Goal: Check status

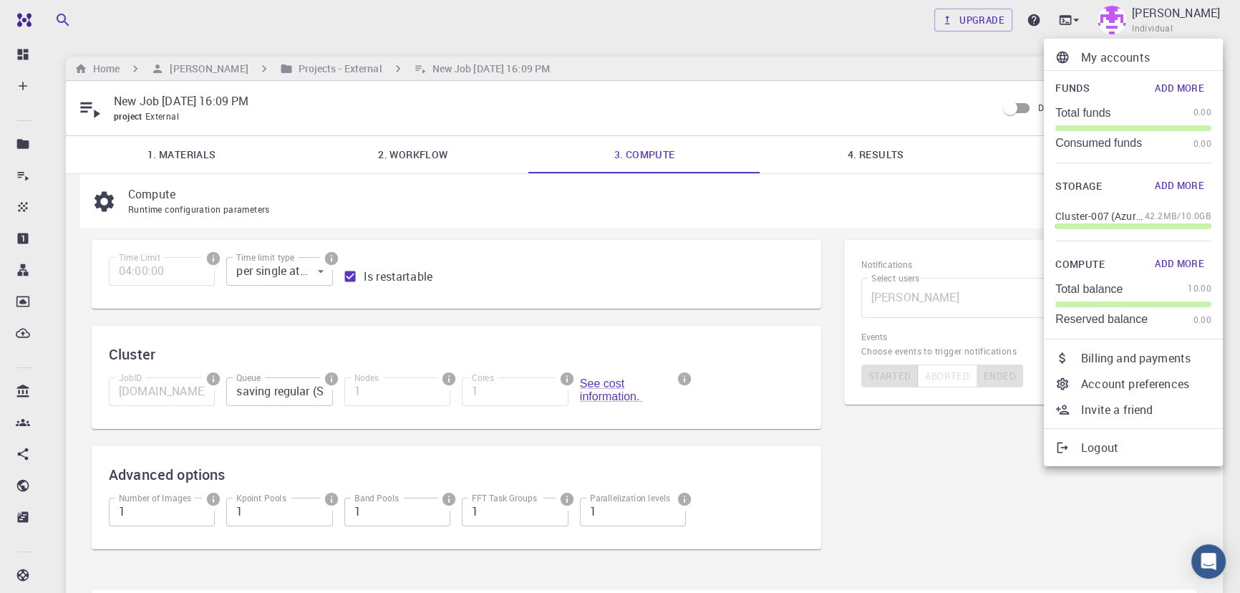
scroll to position [119, 0]
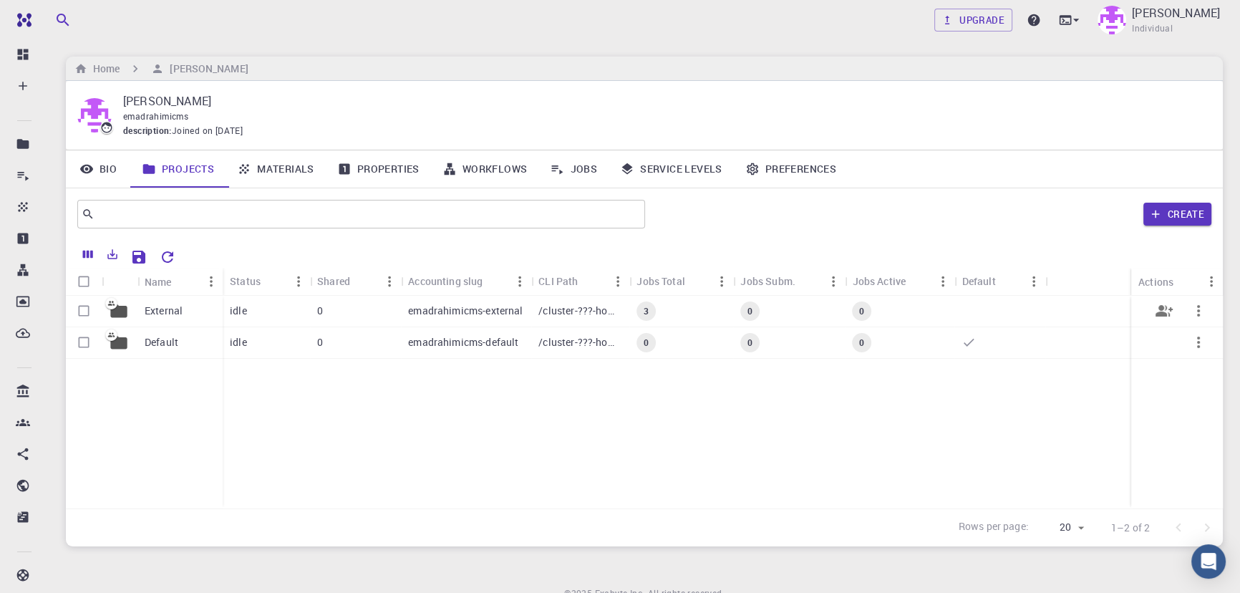
click at [506, 311] on p "emadrahimicms-external" at bounding box center [465, 311] width 115 height 14
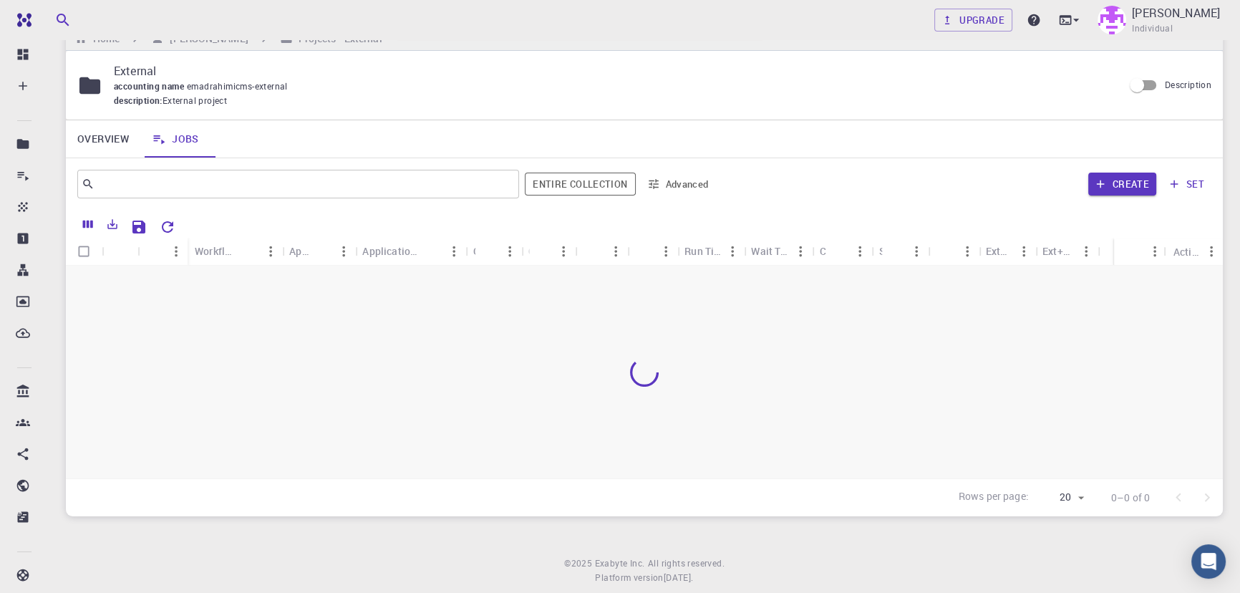
scroll to position [31, 0]
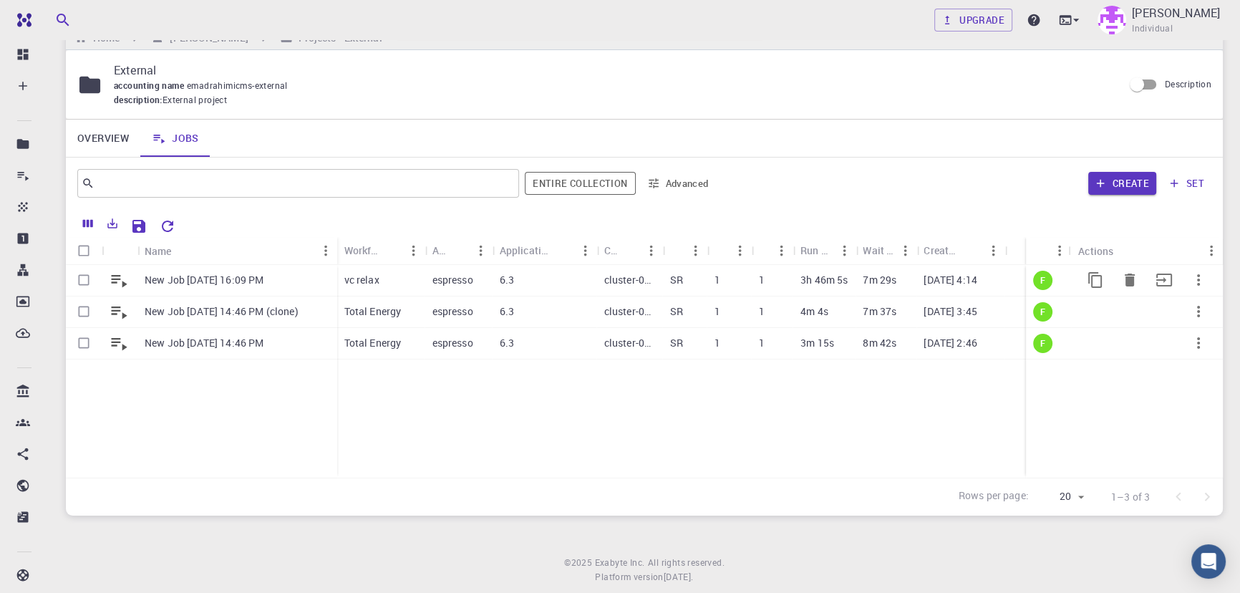
click at [486, 275] on div "espresso" at bounding box center [458, 281] width 67 height 32
